Goal: Navigation & Orientation: Find specific page/section

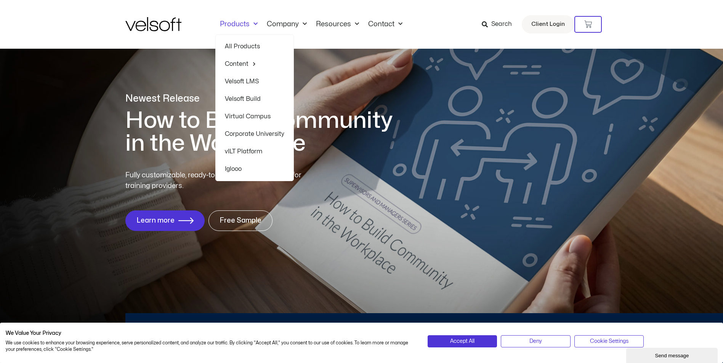
click at [248, 85] on link "Velsoft LMS" at bounding box center [254, 82] width 59 height 18
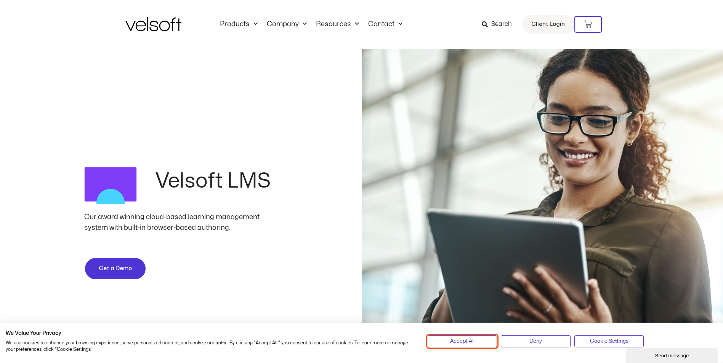
click at [480, 342] on button "Accept All" at bounding box center [462, 342] width 70 height 12
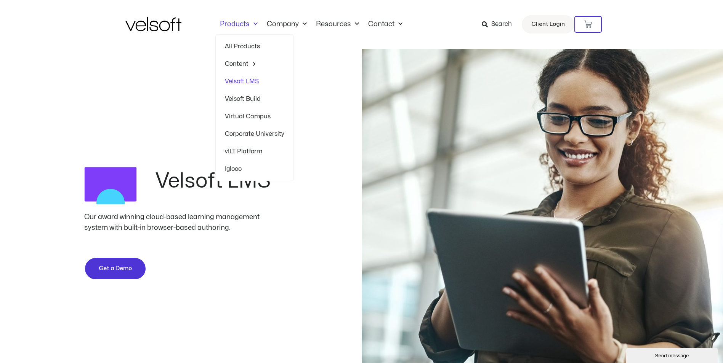
click at [249, 100] on link "Velsoft Build" at bounding box center [254, 99] width 59 height 18
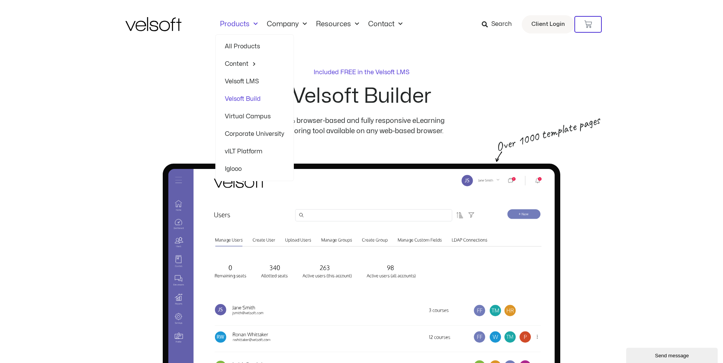
click at [245, 117] on link "Virtual Campus" at bounding box center [254, 117] width 59 height 18
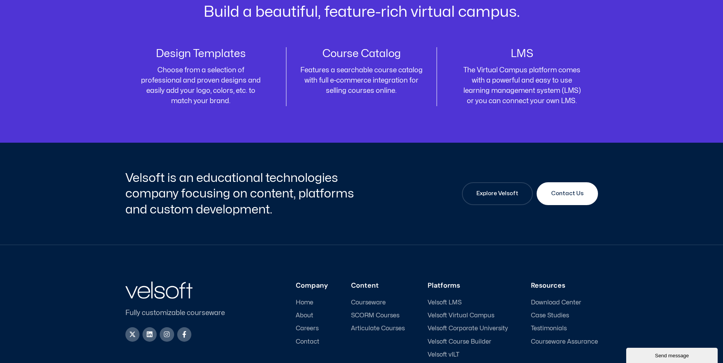
scroll to position [2781, 0]
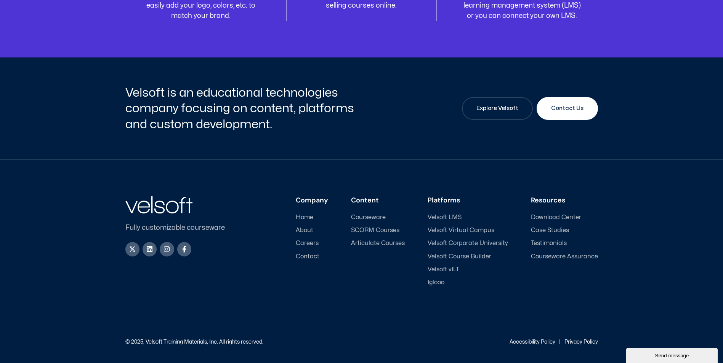
click at [397, 231] on span "SCORM Courses" at bounding box center [375, 230] width 48 height 7
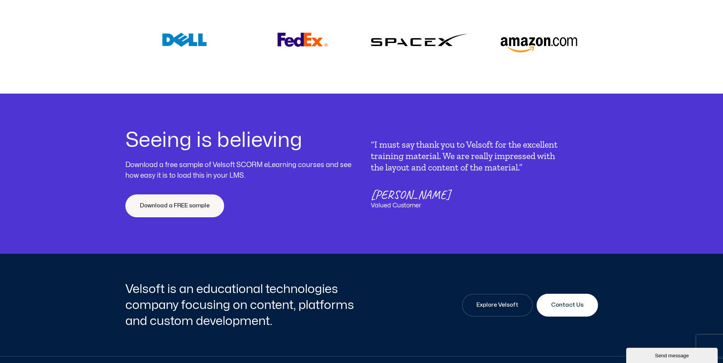
scroll to position [2917, 0]
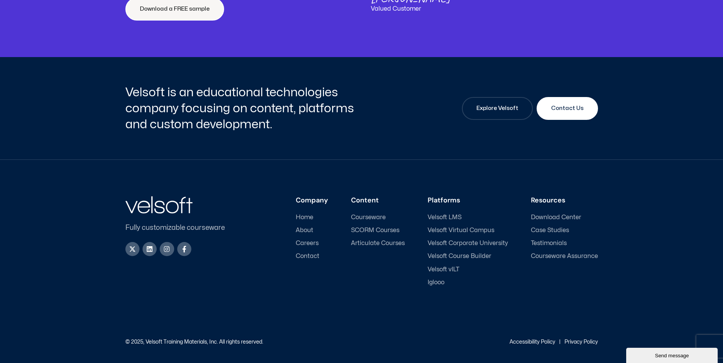
click at [560, 219] on span "Download Center" at bounding box center [556, 217] width 50 height 7
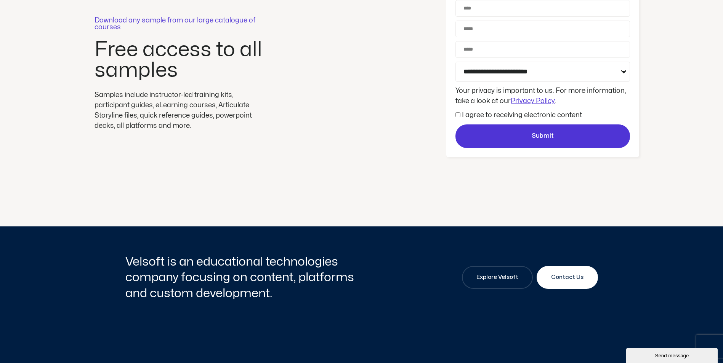
scroll to position [30, 0]
